Goal: Task Accomplishment & Management: Complete application form

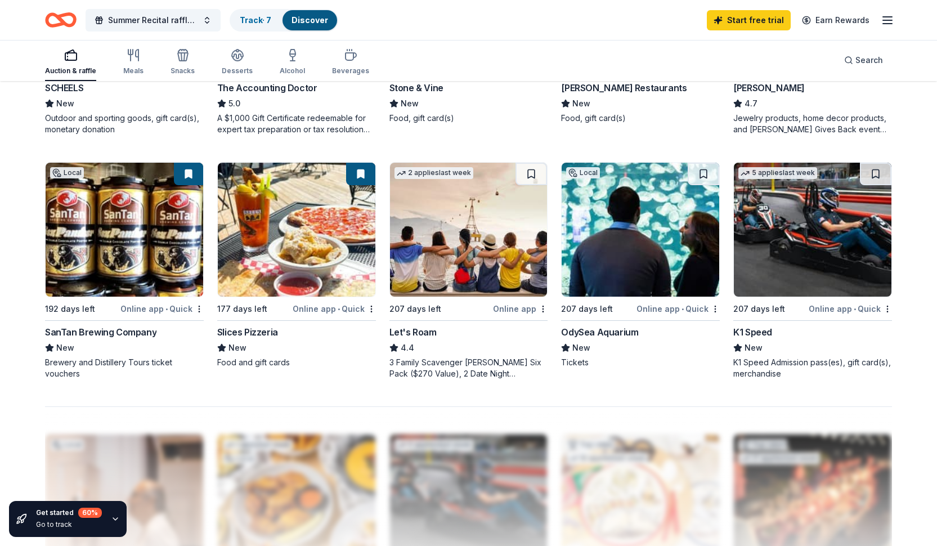
scroll to position [780, 0]
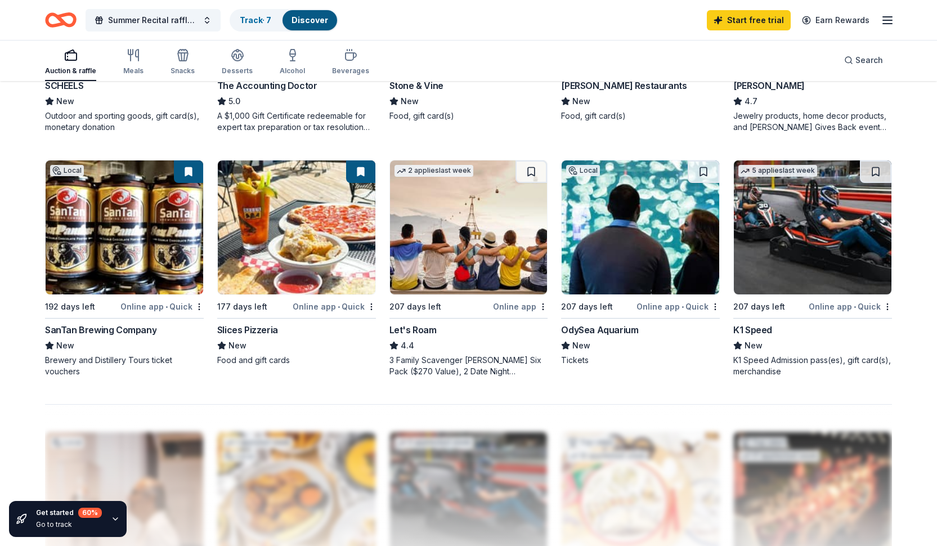
click at [123, 262] on img at bounding box center [125, 227] width 158 height 134
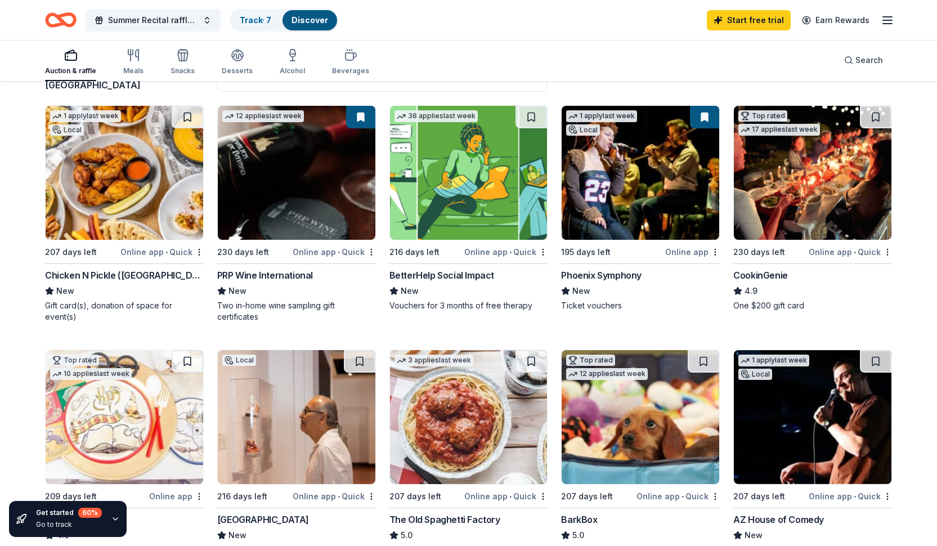
scroll to position [99, 0]
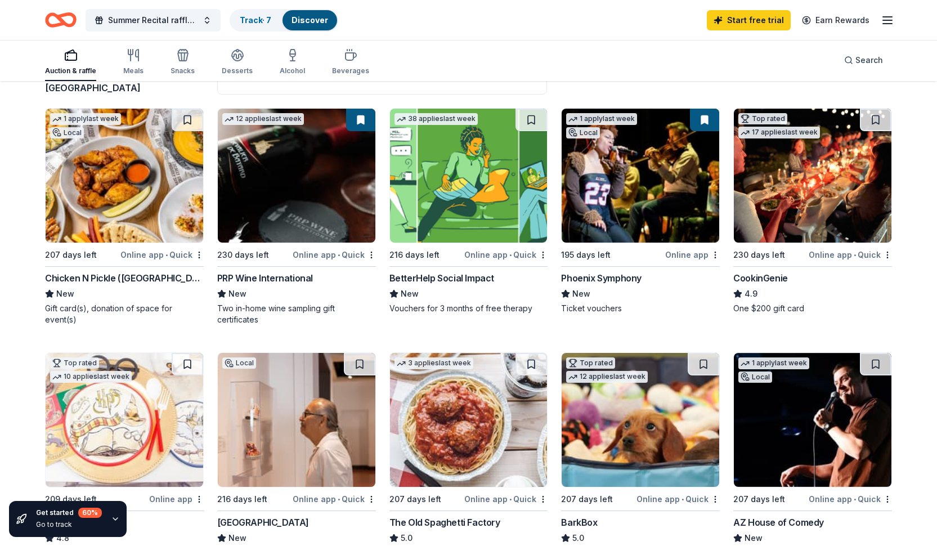
click at [139, 208] on img at bounding box center [125, 176] width 158 height 134
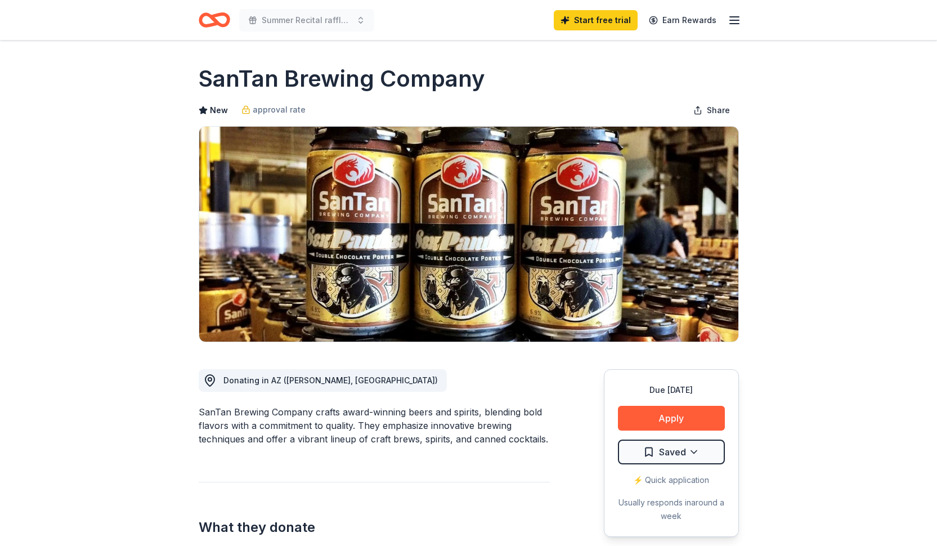
click at [656, 418] on button "Apply" at bounding box center [671, 418] width 107 height 25
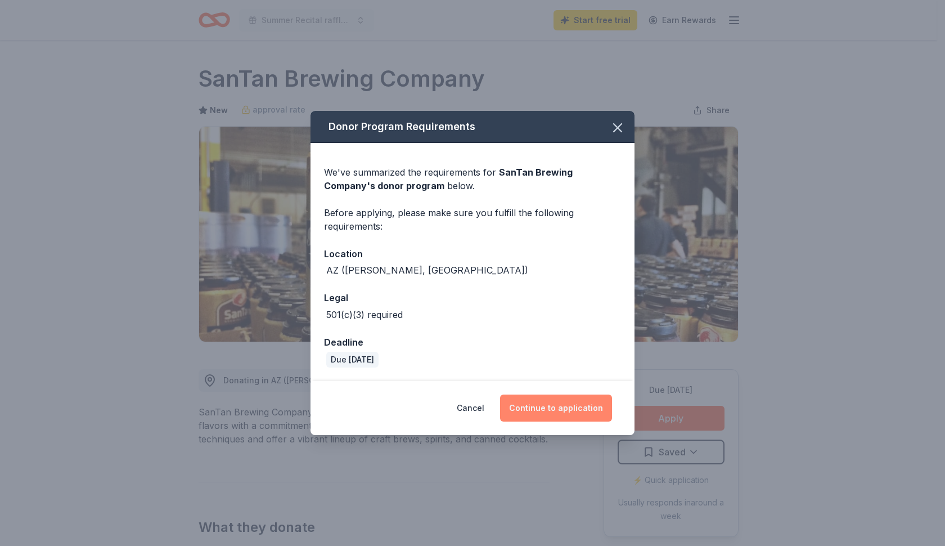
click at [550, 410] on button "Continue to application" at bounding box center [556, 407] width 112 height 27
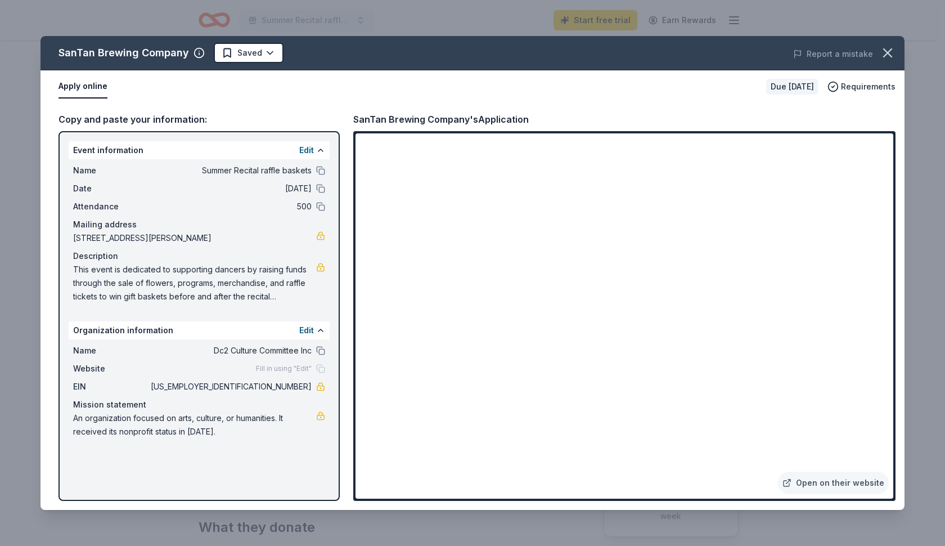
drag, startPoint x: 74, startPoint y: 270, endPoint x: 215, endPoint y: 285, distance: 142.1
click at [215, 285] on span "This event is dedicated to supporting dancers by raising funds through the sale…" at bounding box center [194, 283] width 243 height 41
click at [321, 268] on link at bounding box center [320, 267] width 9 height 9
click at [890, 52] on icon "button" at bounding box center [888, 53] width 8 height 8
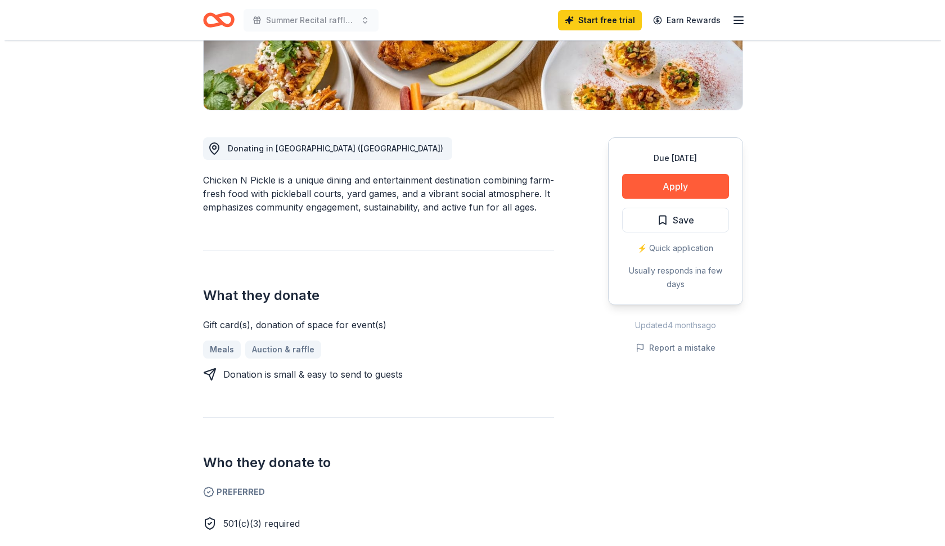
scroll to position [232, 0]
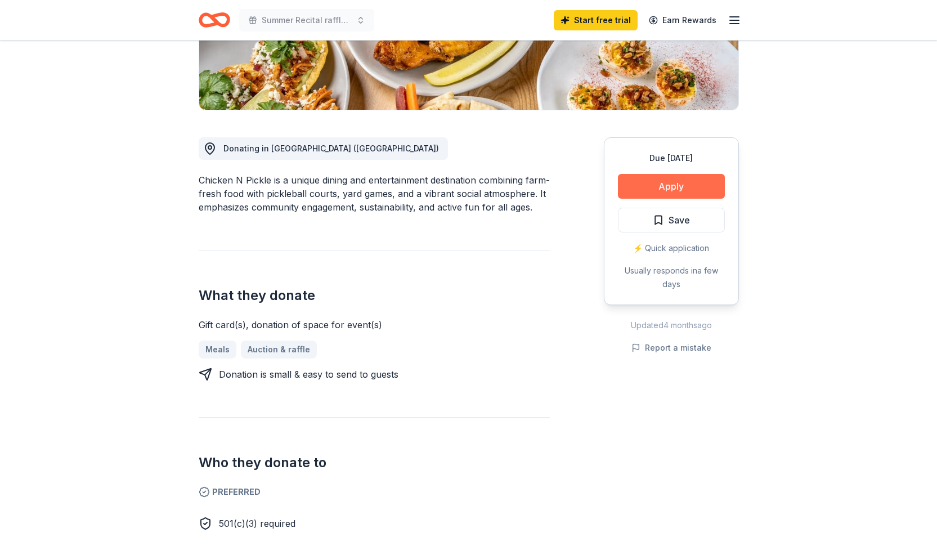
click at [659, 191] on button "Apply" at bounding box center [671, 186] width 107 height 25
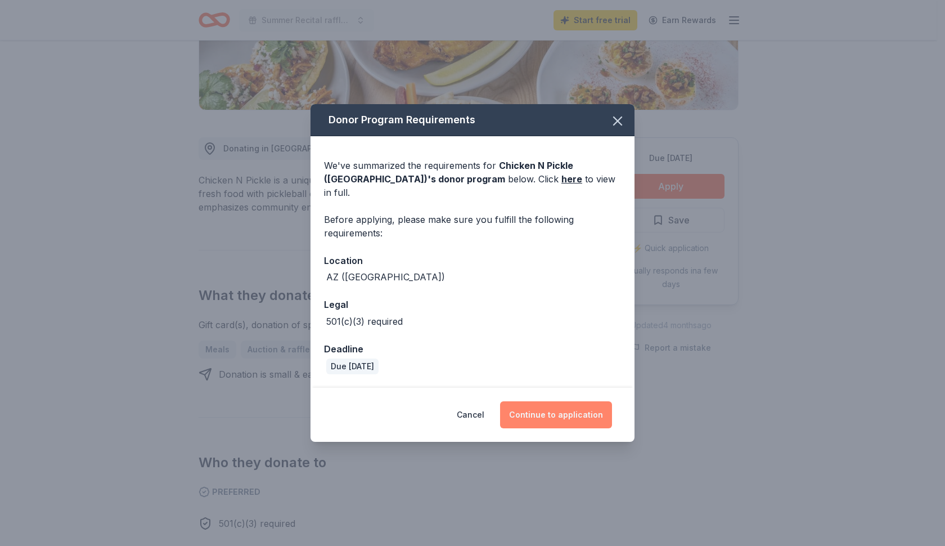
click at [564, 407] on button "Continue to application" at bounding box center [556, 414] width 112 height 27
